Goal: Contribute content: Add original content to the website for others to see

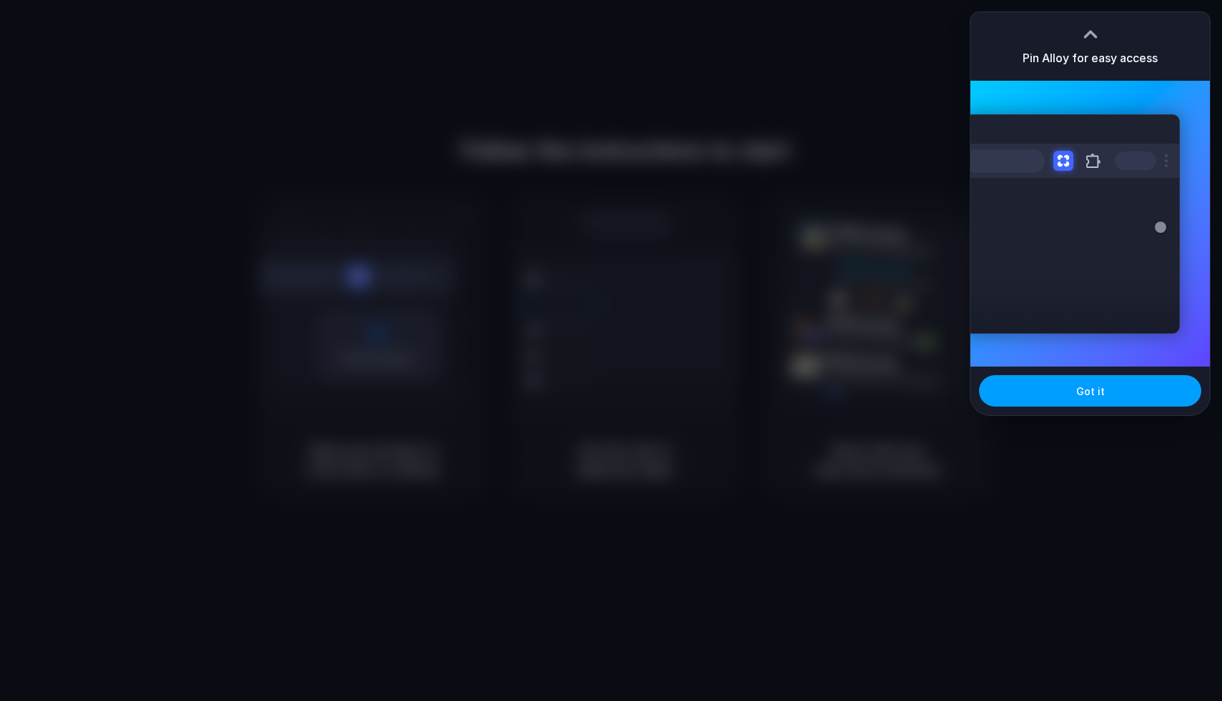
click at [1093, 395] on span "Got it" at bounding box center [1090, 391] width 29 height 15
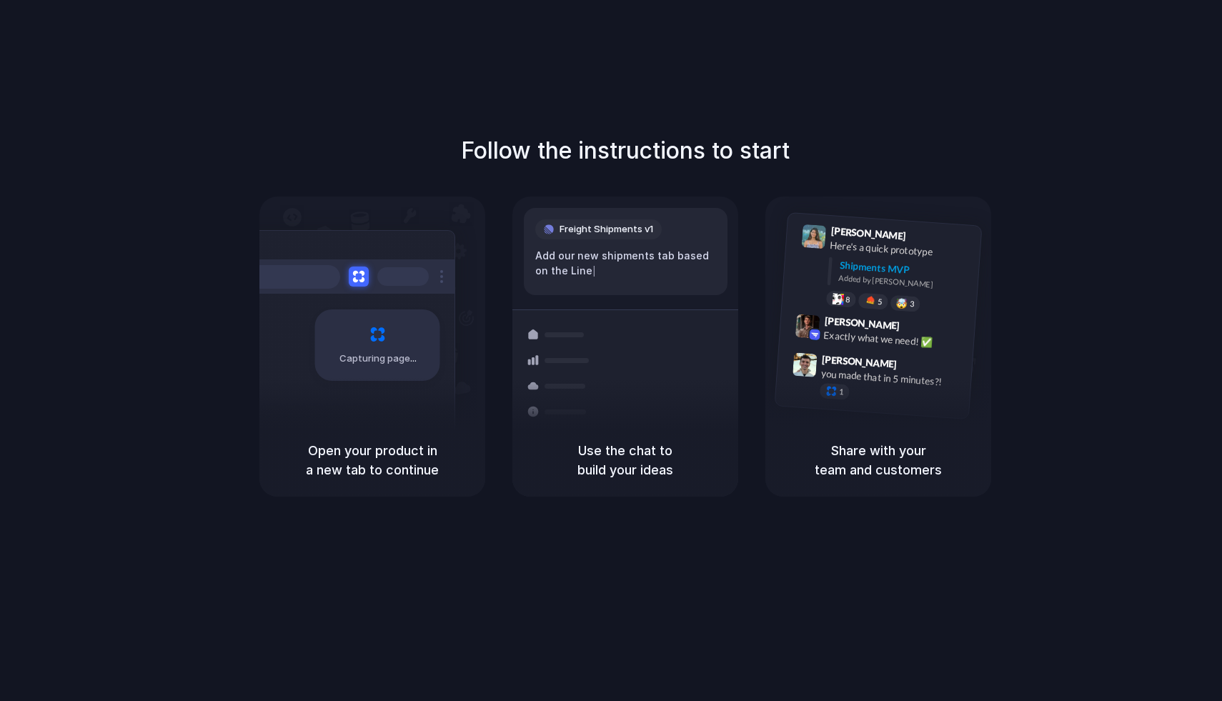
click at [611, 351] on div at bounding box center [611, 351] width 0 height 0
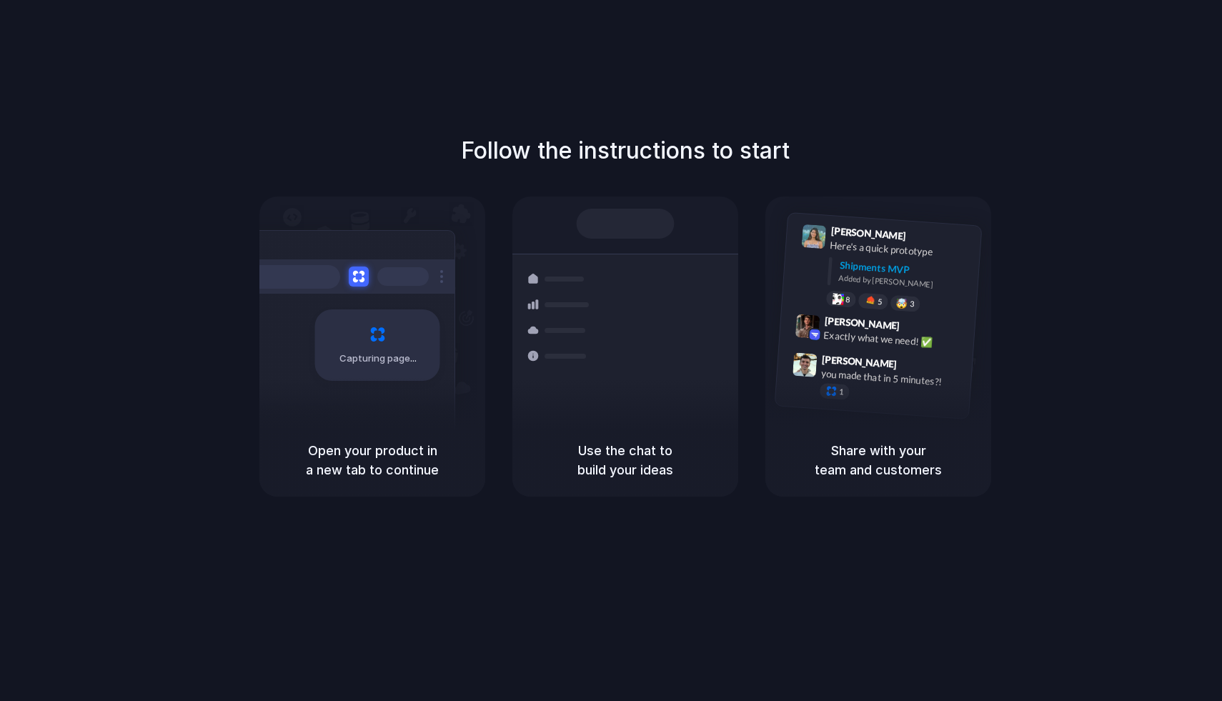
click at [921, 187] on div "Follow the instructions to start Capturing page Open your product in a new tab …" at bounding box center [625, 315] width 1222 height 363
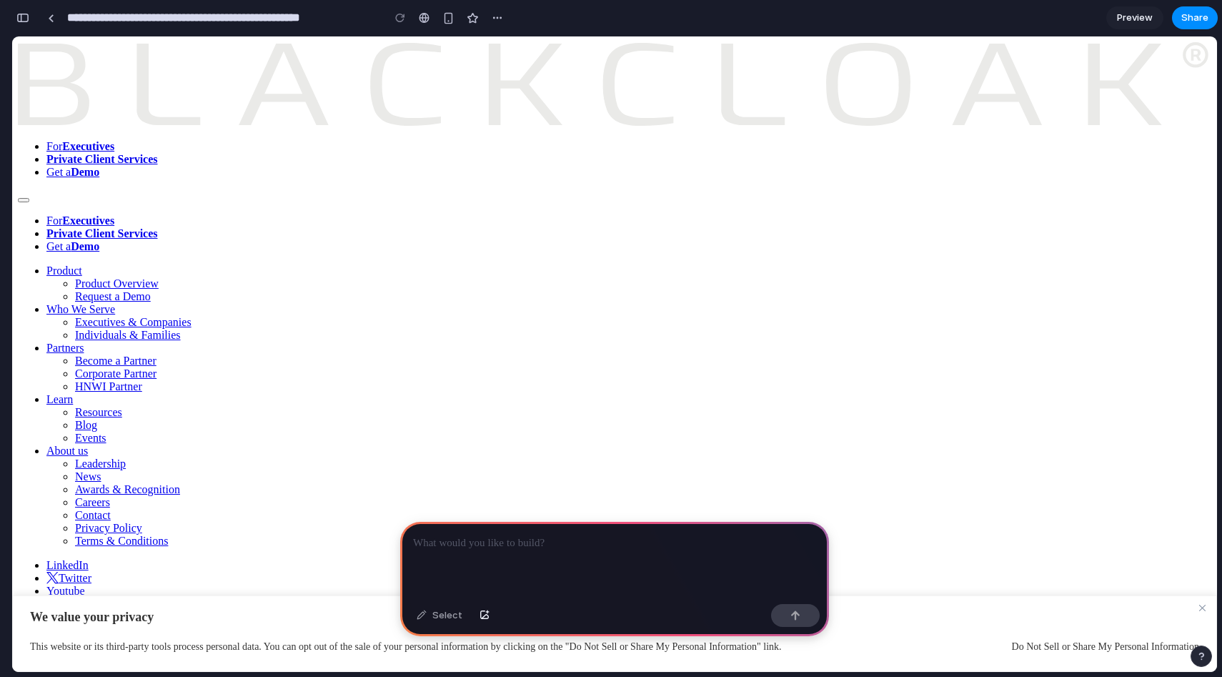
click at [615, 537] on p at bounding box center [614, 543] width 403 height 17
click at [806, 620] on button "button" at bounding box center [795, 615] width 49 height 23
